Goal: Task Accomplishment & Management: Use online tool/utility

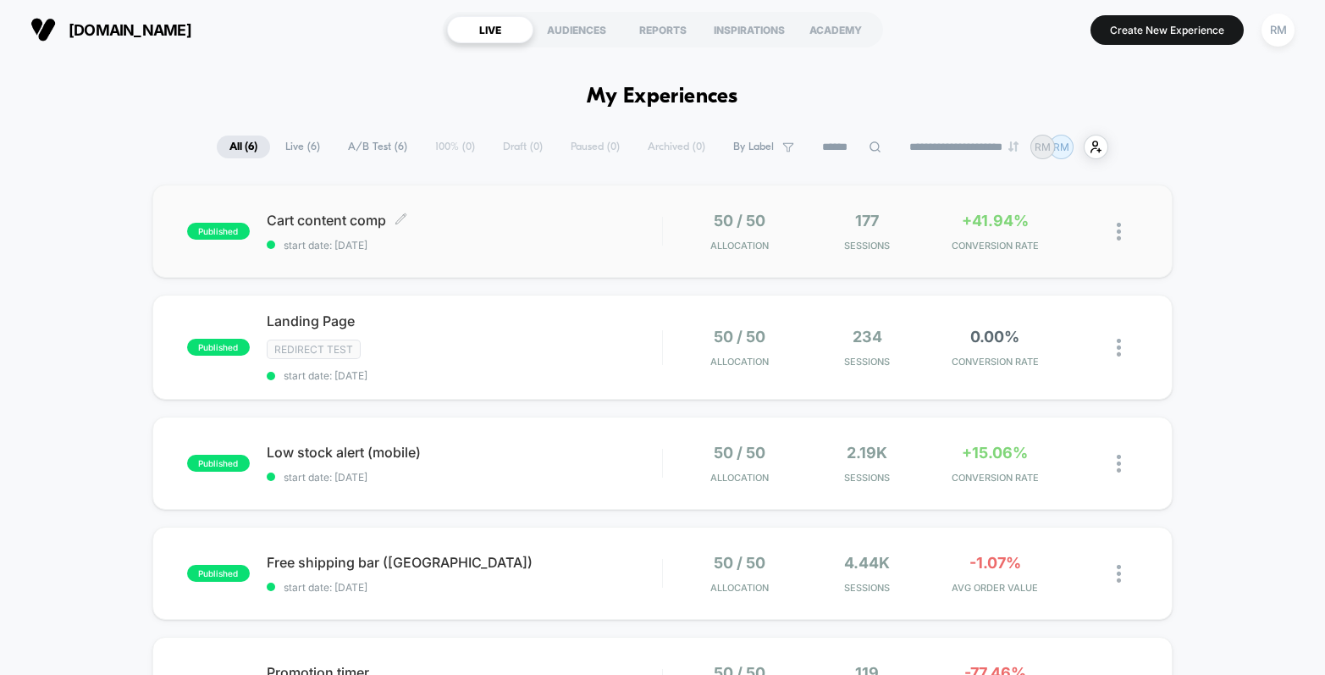
click at [510, 237] on div "Cart content comp Click to edit experience details Click to edit experience det…" at bounding box center [464, 232] width 395 height 40
click at [614, 354] on div "Redirect Test" at bounding box center [464, 348] width 395 height 19
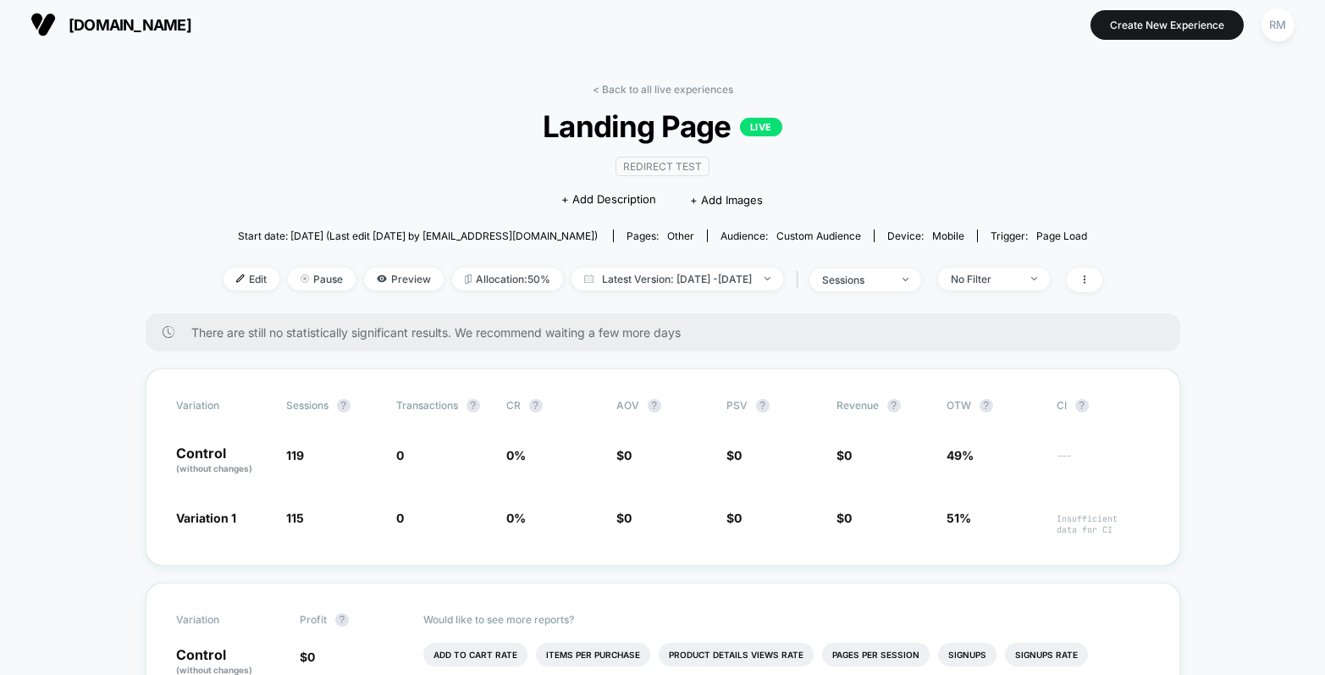
scroll to position [7, 0]
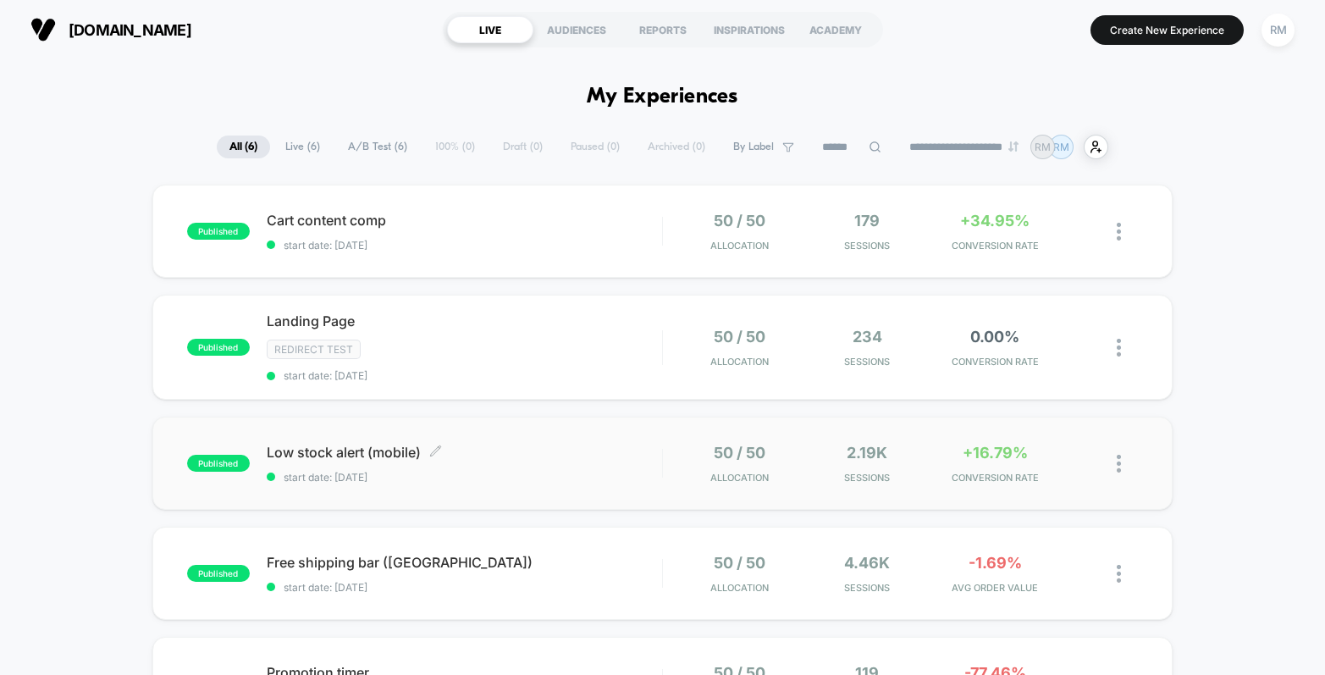
click at [564, 460] on div "Low stock alert (mobile) Click to edit experience details Click to edit experie…" at bounding box center [464, 464] width 395 height 40
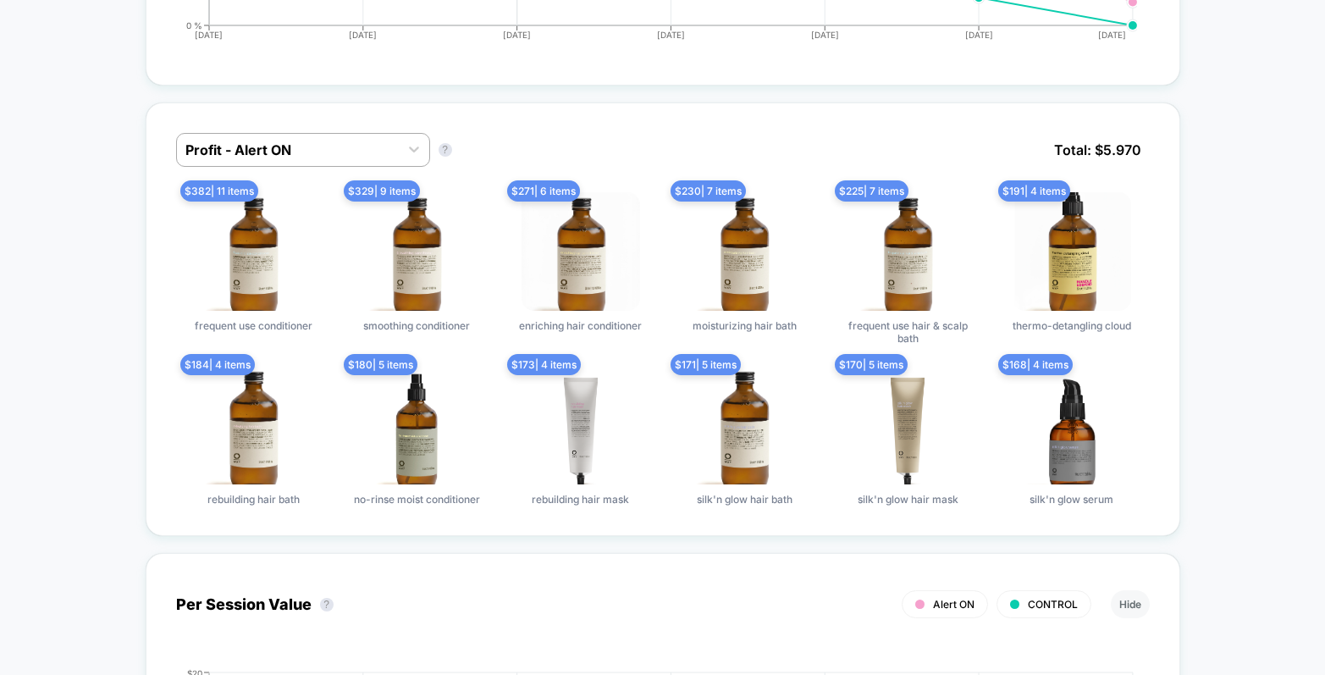
scroll to position [1067, 0]
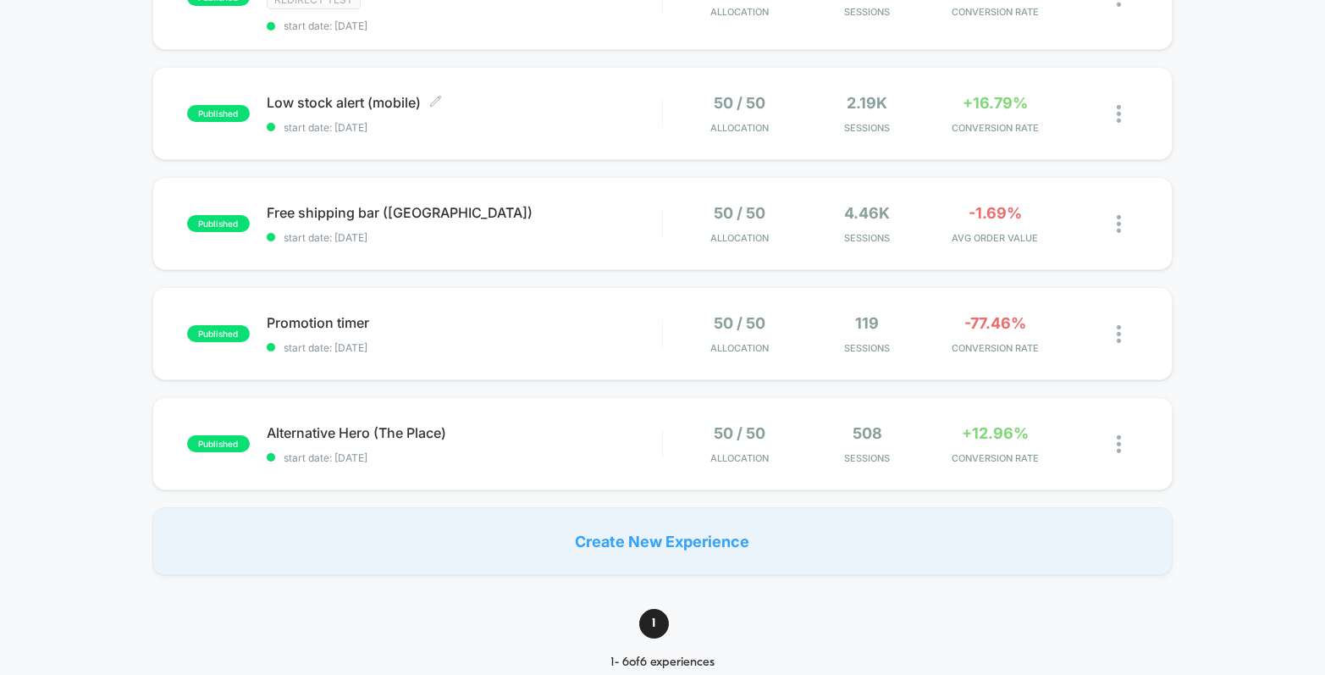
scroll to position [558, 0]
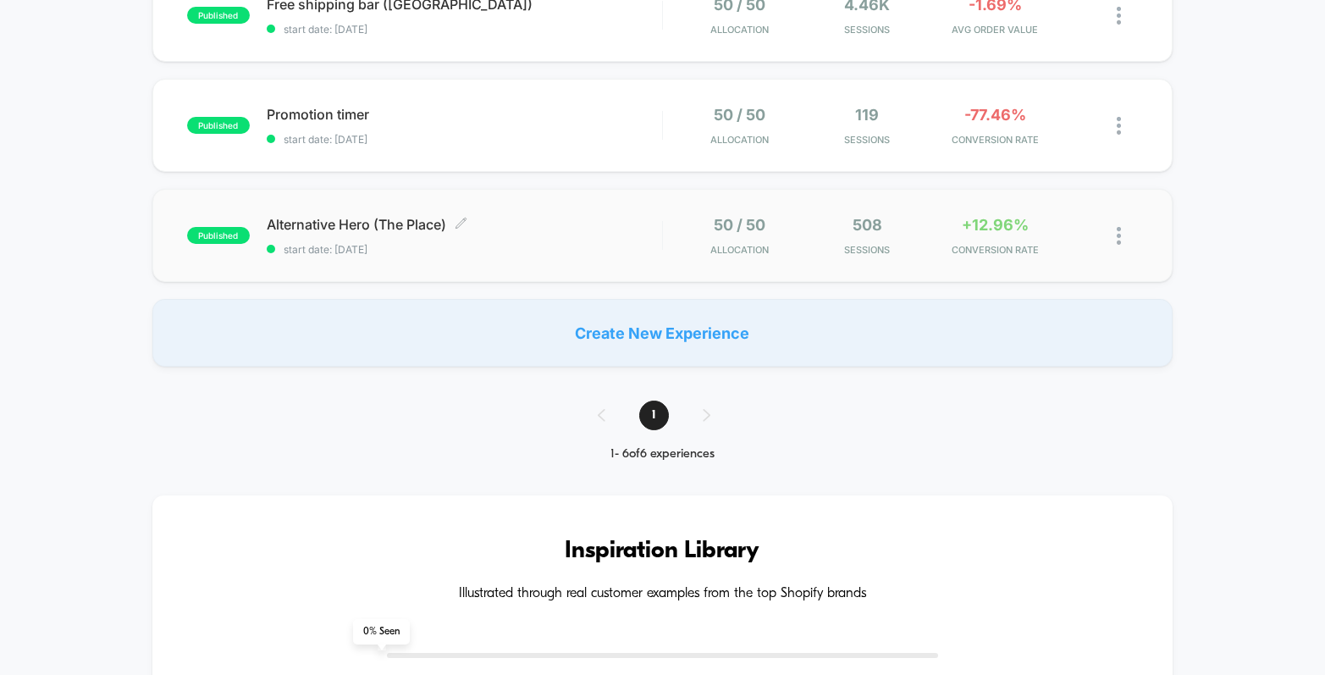
click at [572, 233] on div "Alternative Hero (The Place) Click to edit experience details Click to edit exp…" at bounding box center [464, 236] width 395 height 40
